Goal: Communication & Community: Ask a question

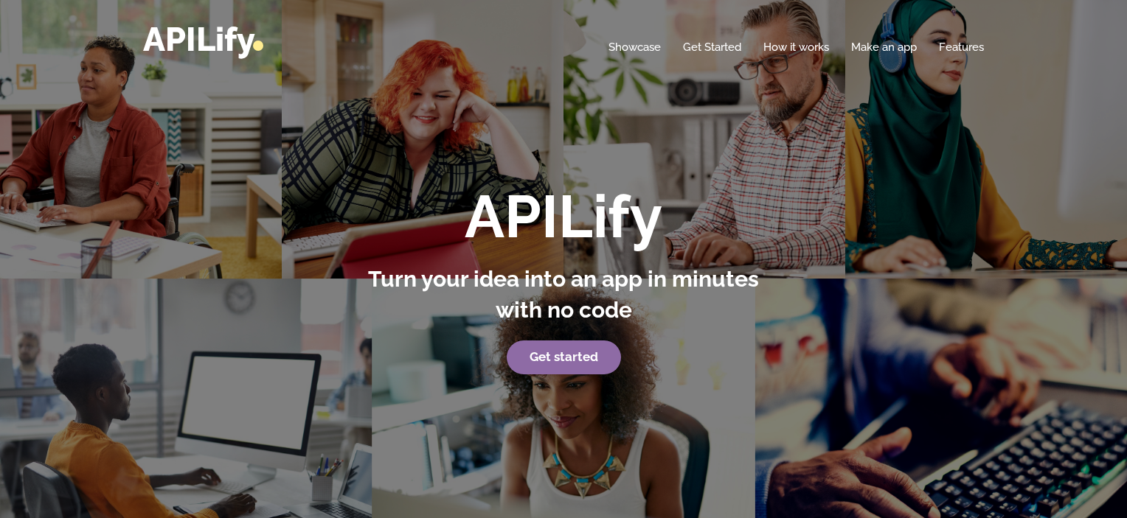
click at [555, 348] on link "Get started" at bounding box center [564, 358] width 114 height 34
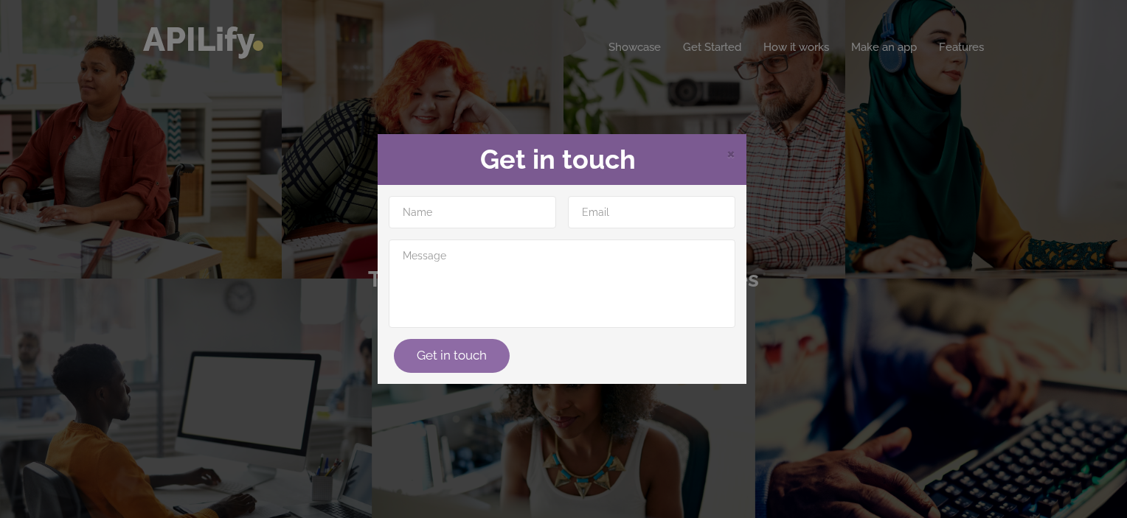
click at [466, 349] on button "Get in touch" at bounding box center [452, 356] width 116 height 34
click at [485, 192] on div "Get in touch" at bounding box center [562, 284] width 369 height 199
click at [481, 212] on input "text" at bounding box center [472, 212] width 167 height 32
type input "[PERSON_NAME]"
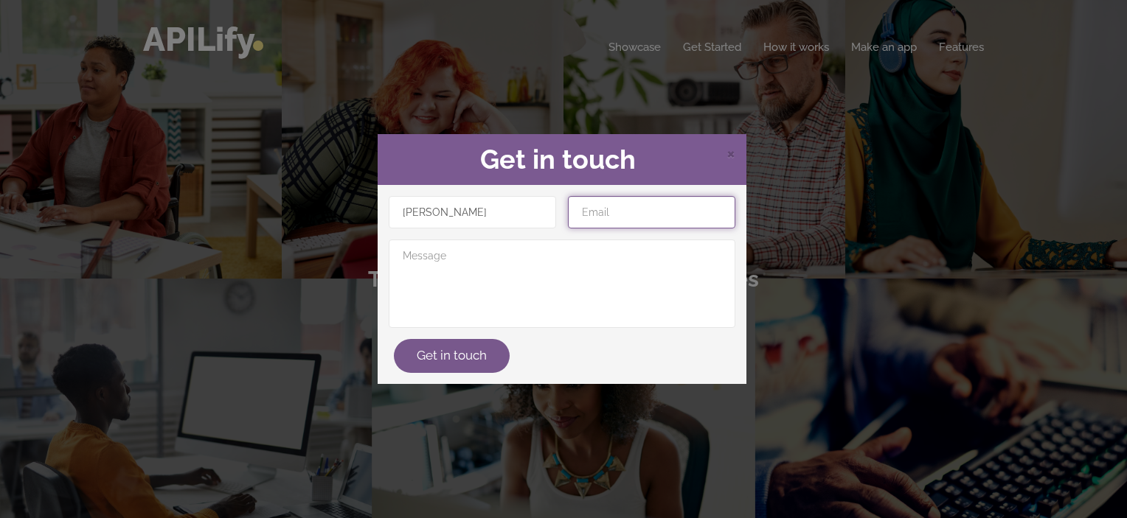
click at [585, 212] on input "email" at bounding box center [651, 212] width 167 height 32
type input "[EMAIL_ADDRESS][DOMAIN_NAME]"
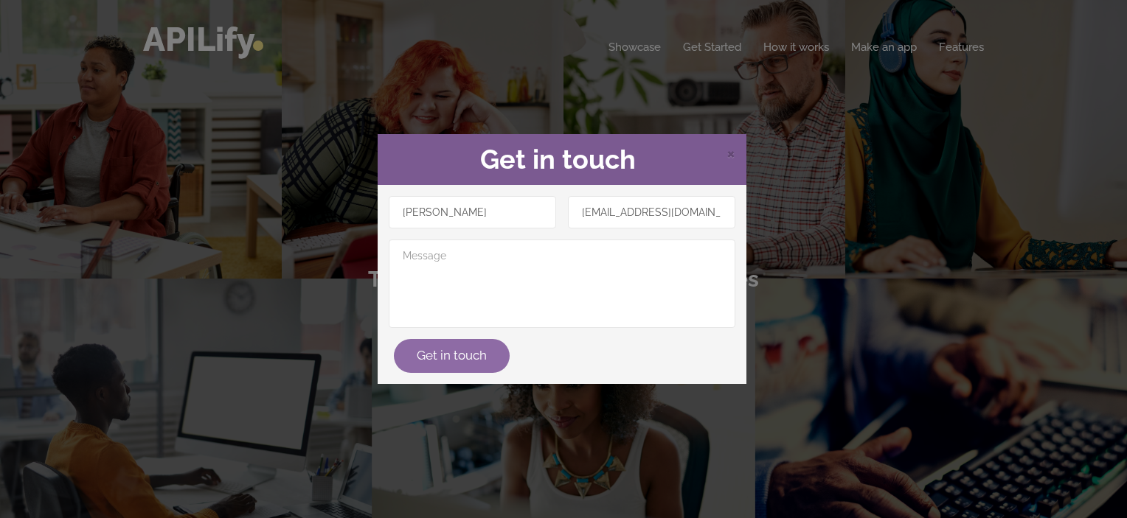
click at [456, 349] on button "Get in touch" at bounding box center [452, 356] width 116 height 34
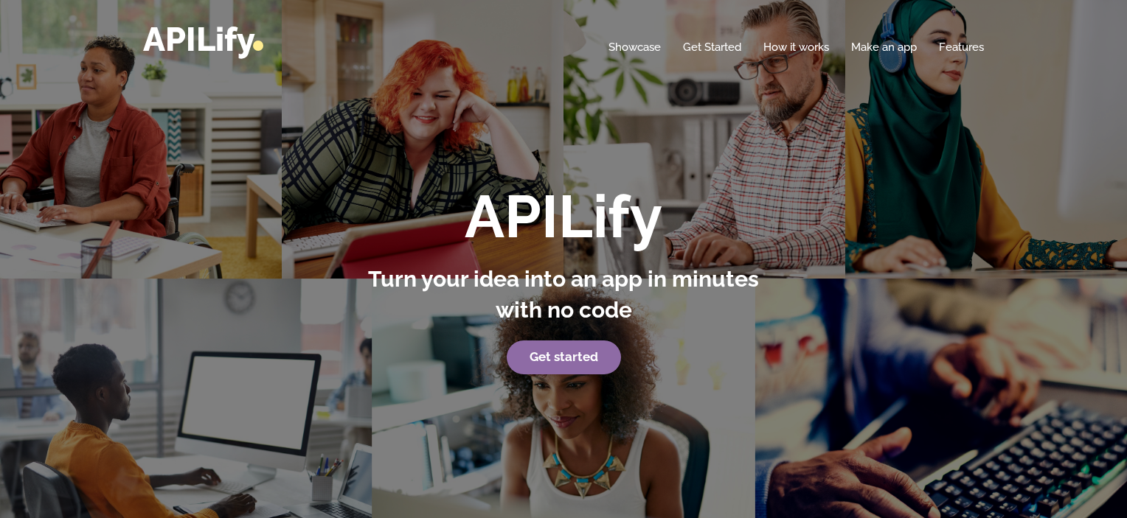
click at [536, 355] on strong "Get started" at bounding box center [563, 356] width 69 height 15
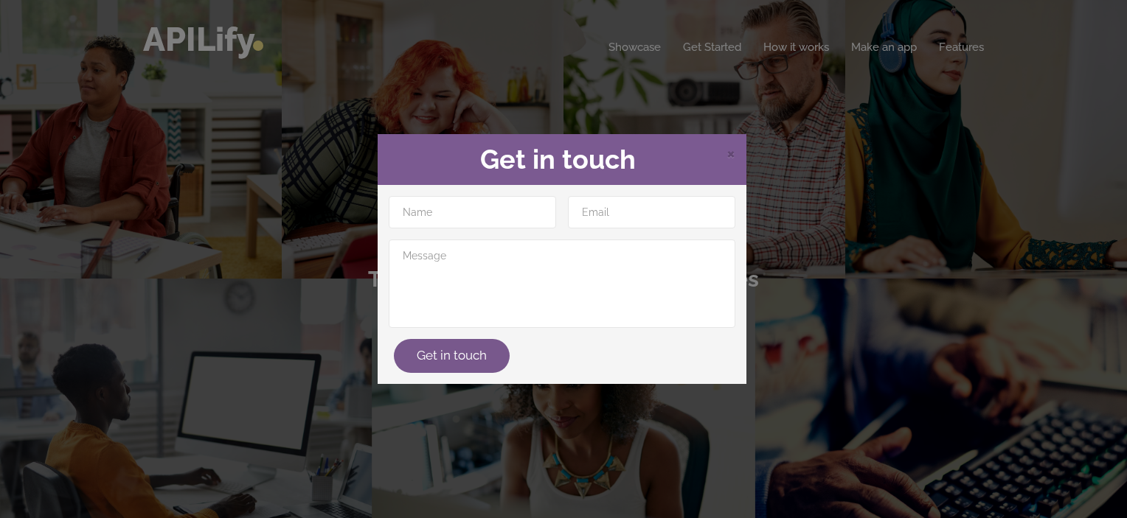
click at [724, 156] on h2 "Get in touch" at bounding box center [562, 159] width 347 height 29
click at [728, 152] on span "×" at bounding box center [730, 153] width 9 height 22
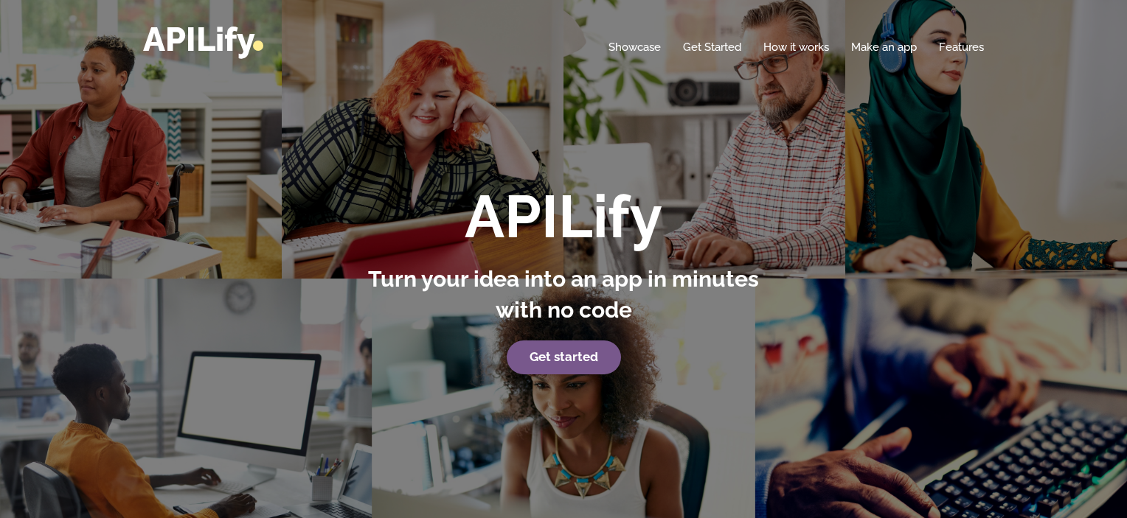
click at [891, 35] on div "Home Showcase Get Started How it works Make an app Features" at bounding box center [563, 39] width 841 height 33
click at [888, 44] on link "Make an app" at bounding box center [884, 47] width 66 height 15
click at [872, 47] on link "Make an app" at bounding box center [884, 47] width 66 height 15
click at [528, 362] on link "Get started" at bounding box center [564, 358] width 114 height 34
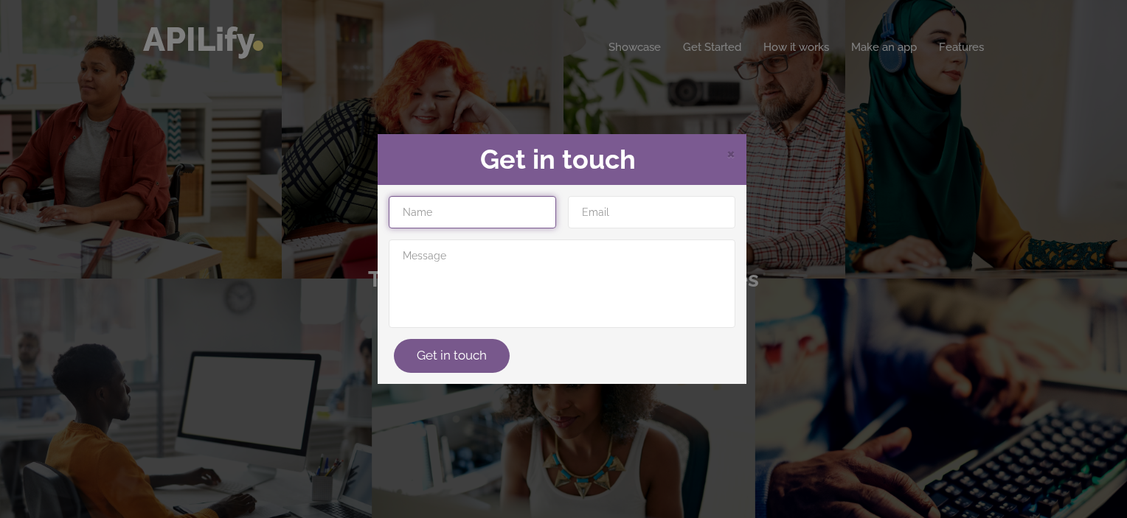
click at [469, 223] on input "text" at bounding box center [472, 212] width 167 height 32
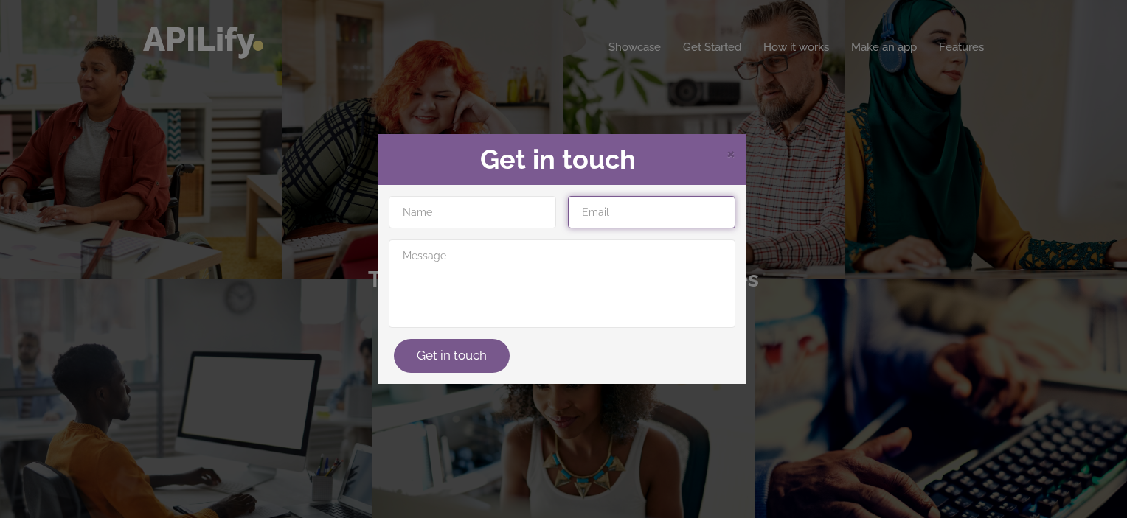
click at [596, 220] on input "email" at bounding box center [651, 212] width 167 height 32
type input "[EMAIL_ADDRESS][DOMAIN_NAME]"
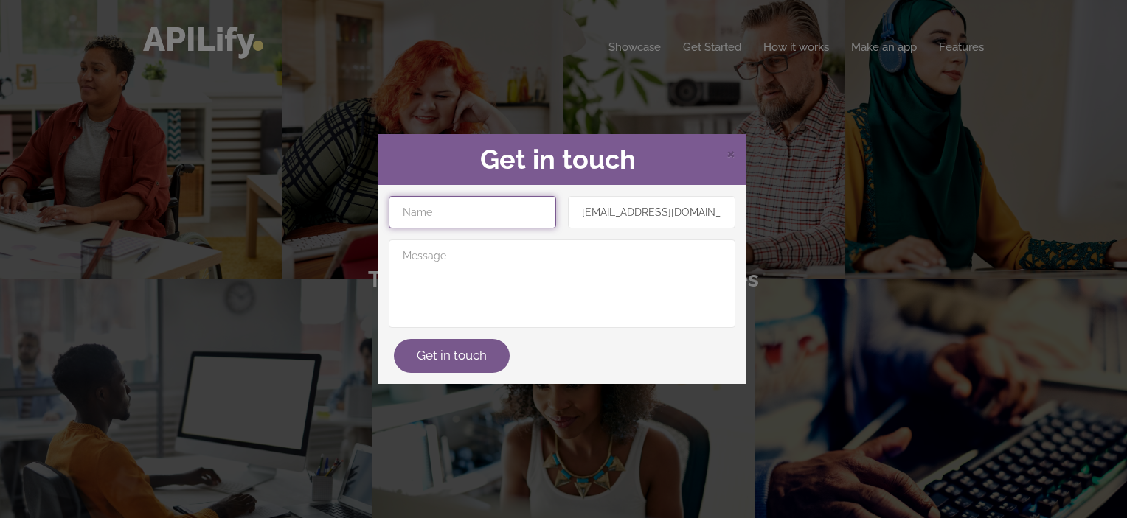
click at [436, 208] on input "text" at bounding box center [472, 212] width 167 height 32
type input "[PERSON_NAME]"
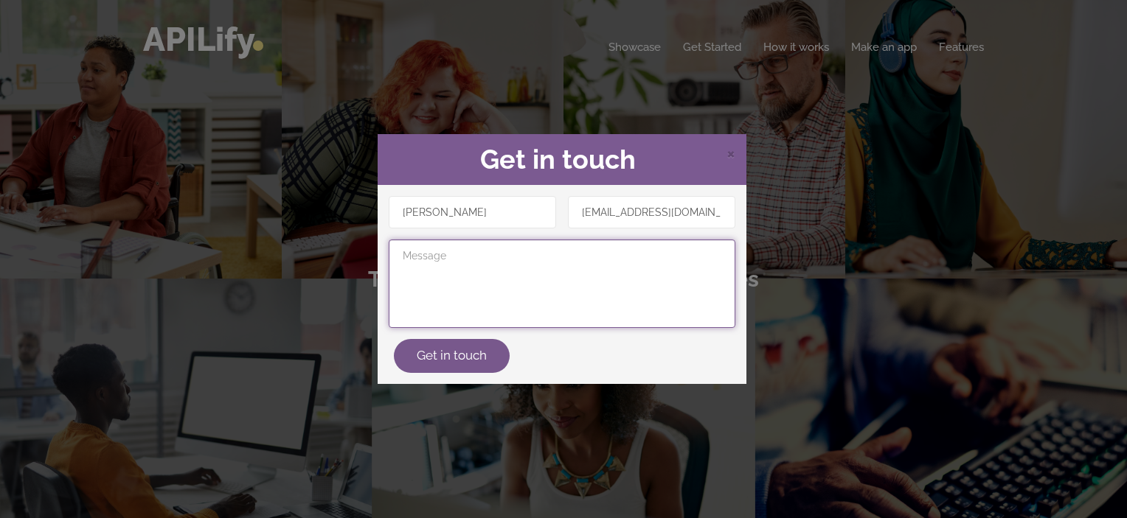
click at [492, 274] on textarea at bounding box center [562, 284] width 347 height 88
type textarea "hi"
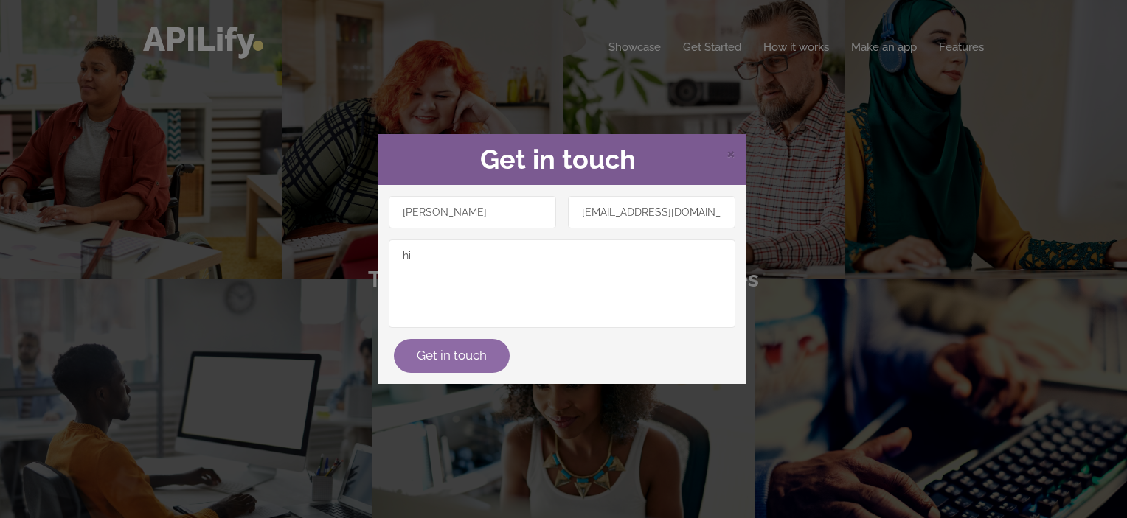
click at [455, 350] on button "Get in touch" at bounding box center [452, 356] width 116 height 34
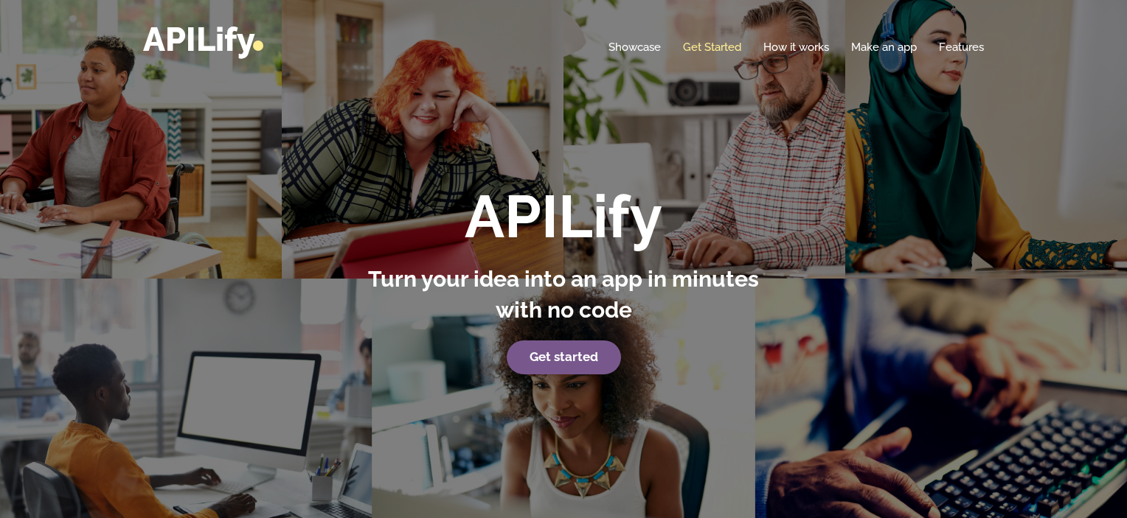
click at [705, 42] on link "Get Started" at bounding box center [712, 47] width 58 height 15
click at [873, 44] on link "Make an app" at bounding box center [884, 47] width 66 height 15
click at [964, 46] on link "Features" at bounding box center [961, 47] width 45 height 15
click at [622, 52] on link "Showcase" at bounding box center [634, 47] width 52 height 15
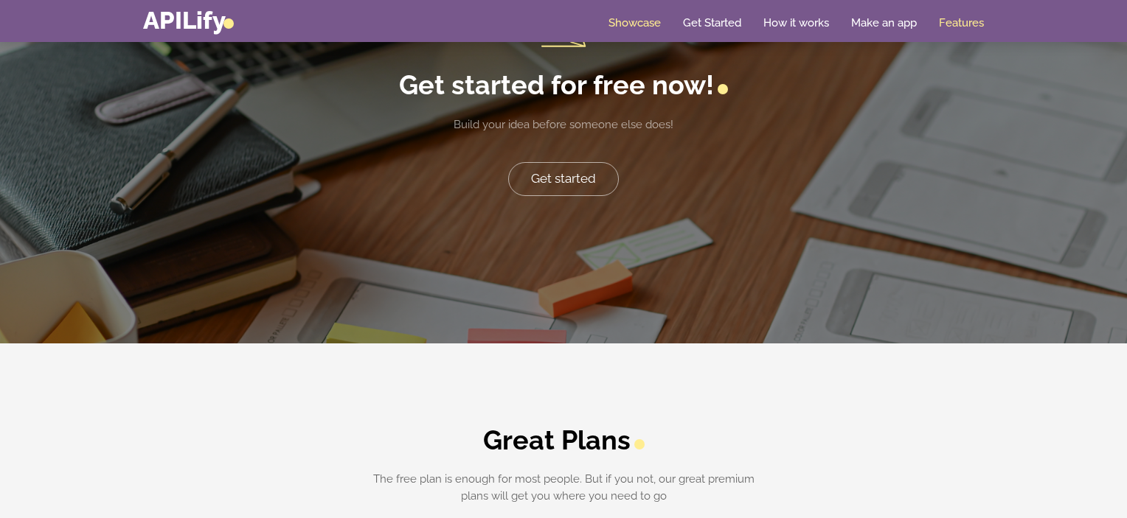
scroll to position [3090, 0]
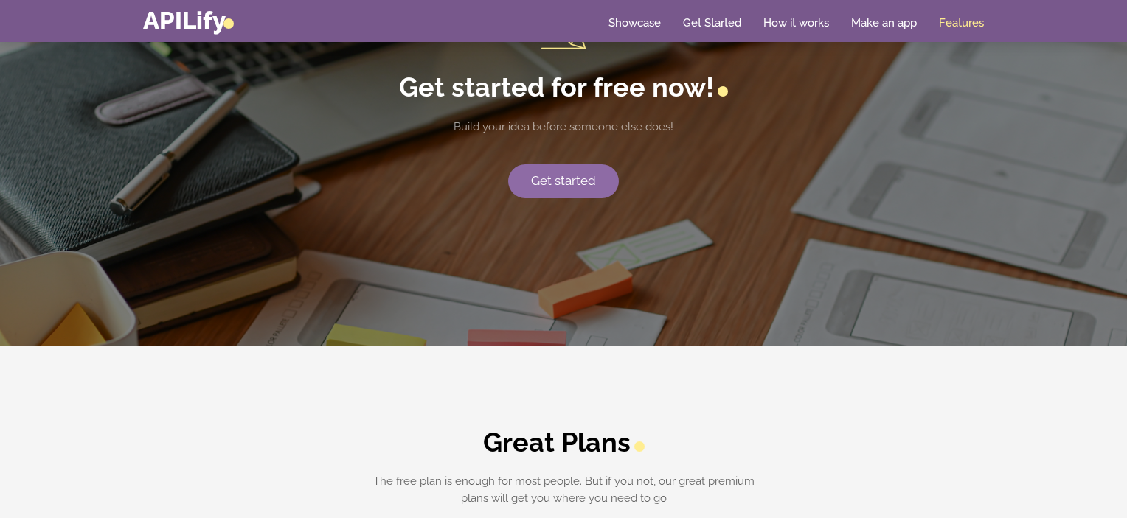
click at [563, 189] on link "Get started" at bounding box center [563, 181] width 111 height 34
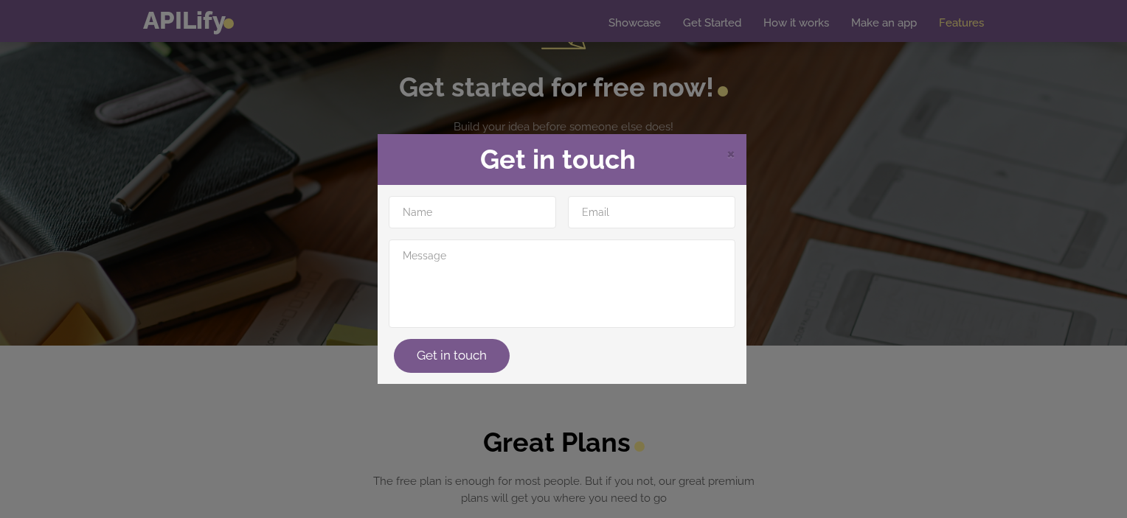
click at [756, 105] on div "× Get in touch Get in touch" at bounding box center [563, 259] width 1127 height 518
